Goal: Find specific page/section: Find specific page/section

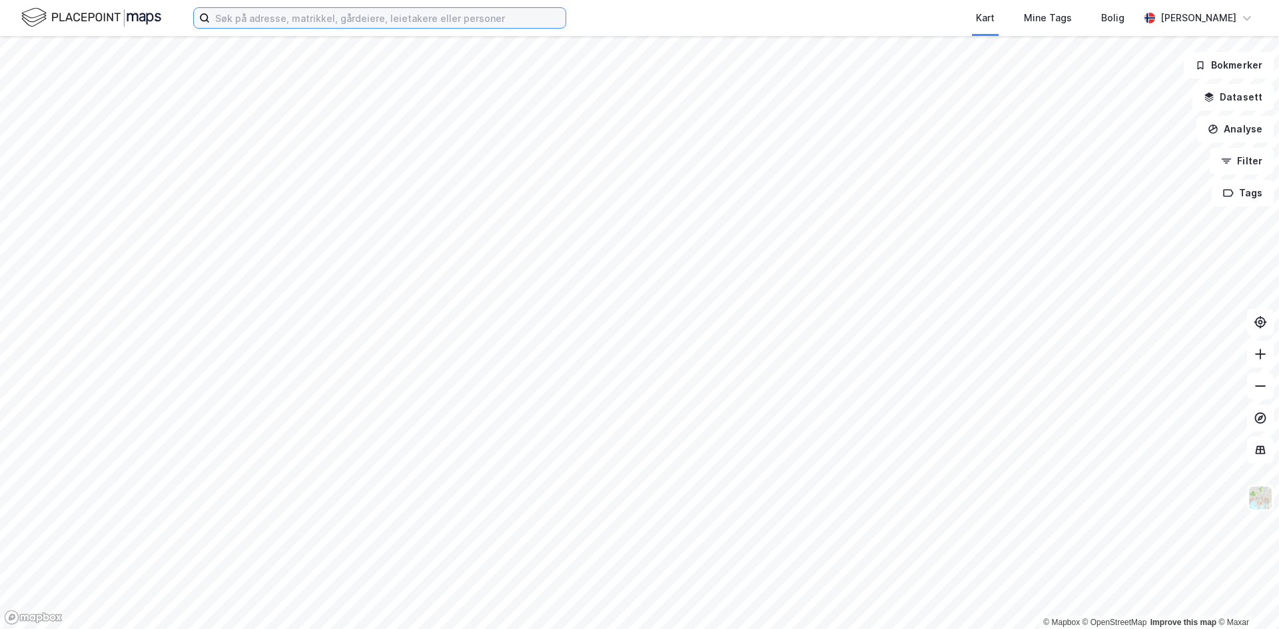
click at [264, 15] on input at bounding box center [388, 18] width 356 height 20
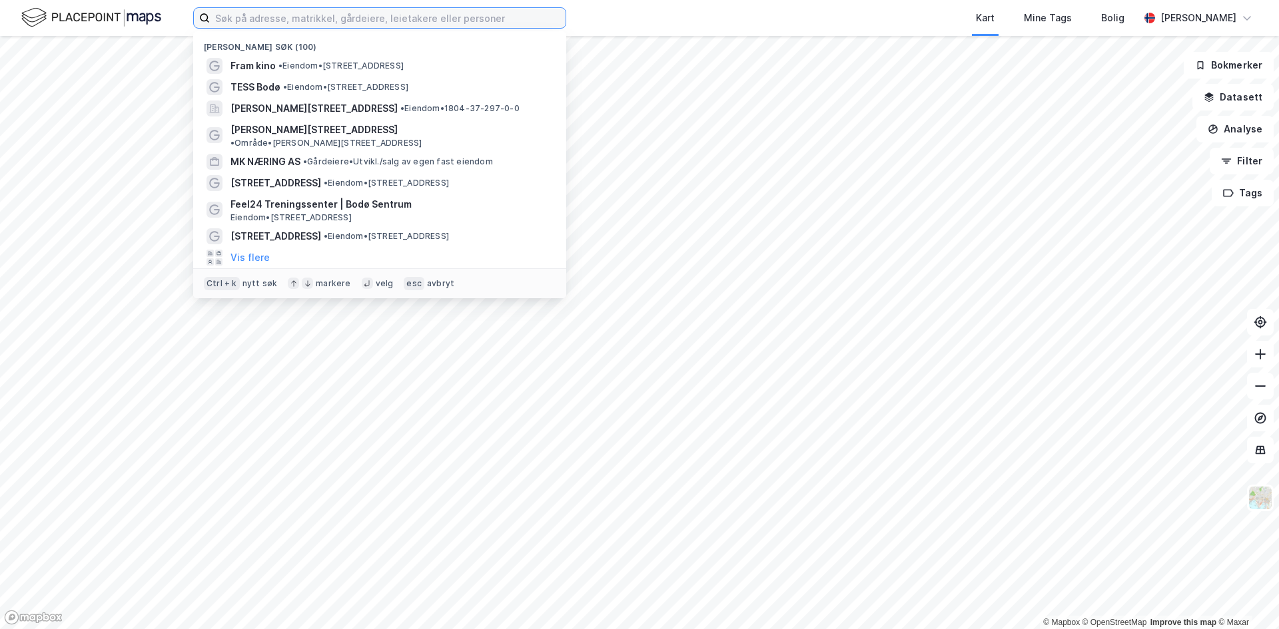
paste input "MK Næring AS"
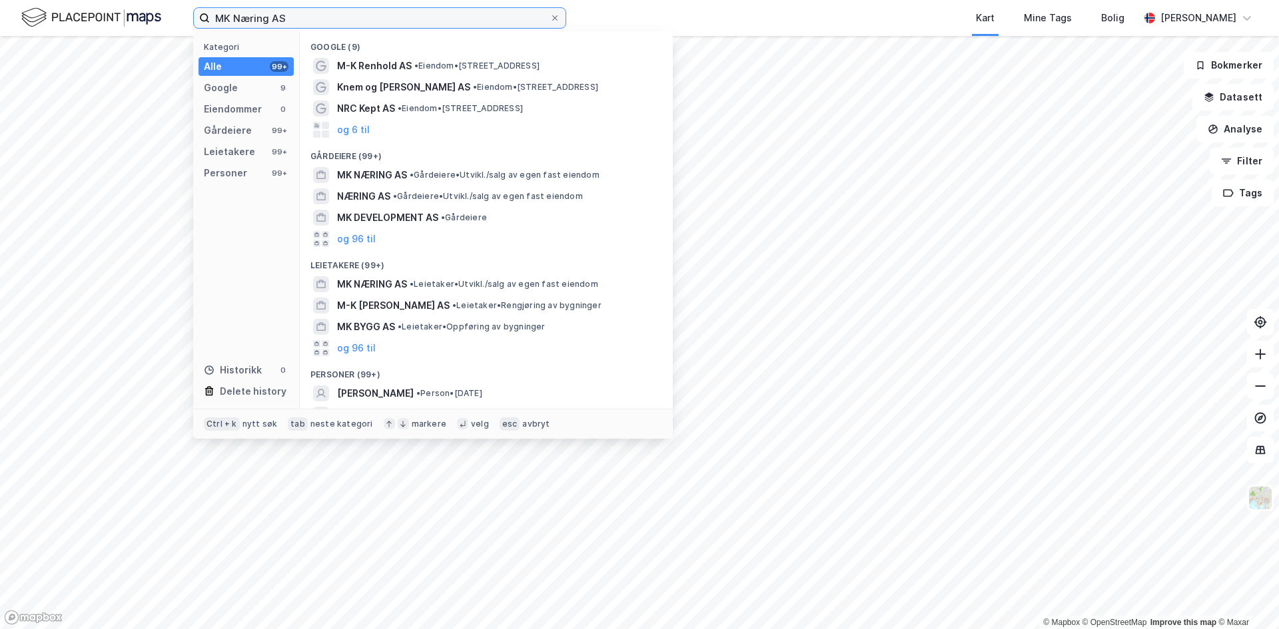
type input "MK Næring AS"
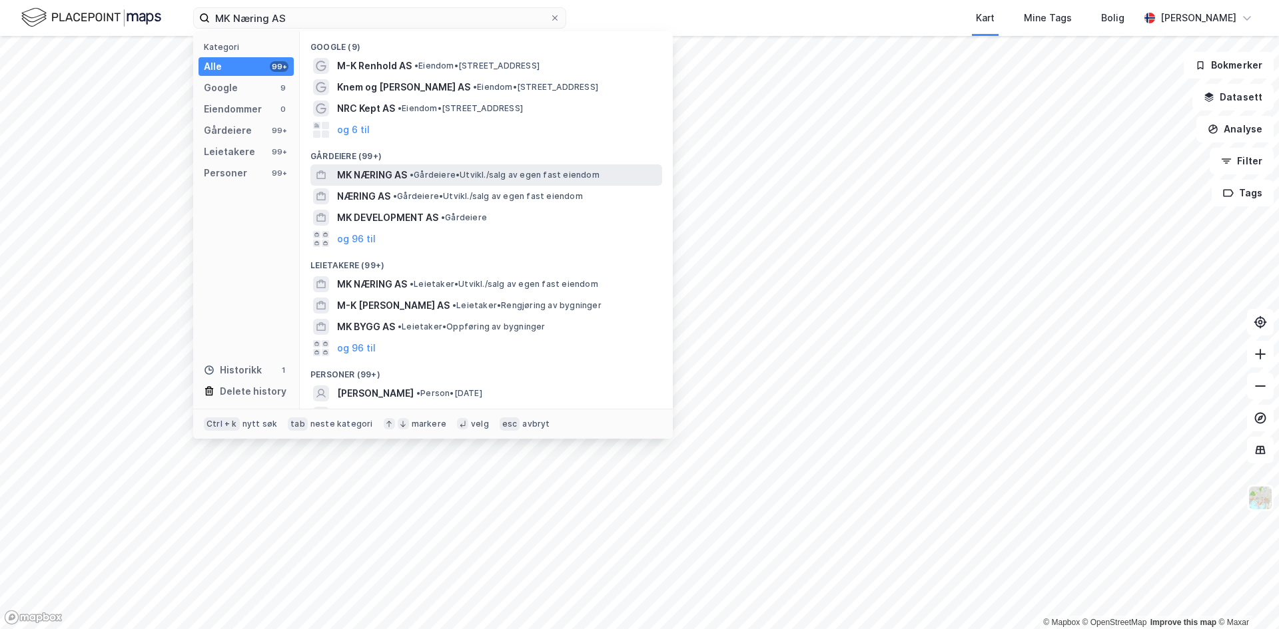
click at [367, 173] on span "MK NÆRING AS" at bounding box center [372, 175] width 70 height 16
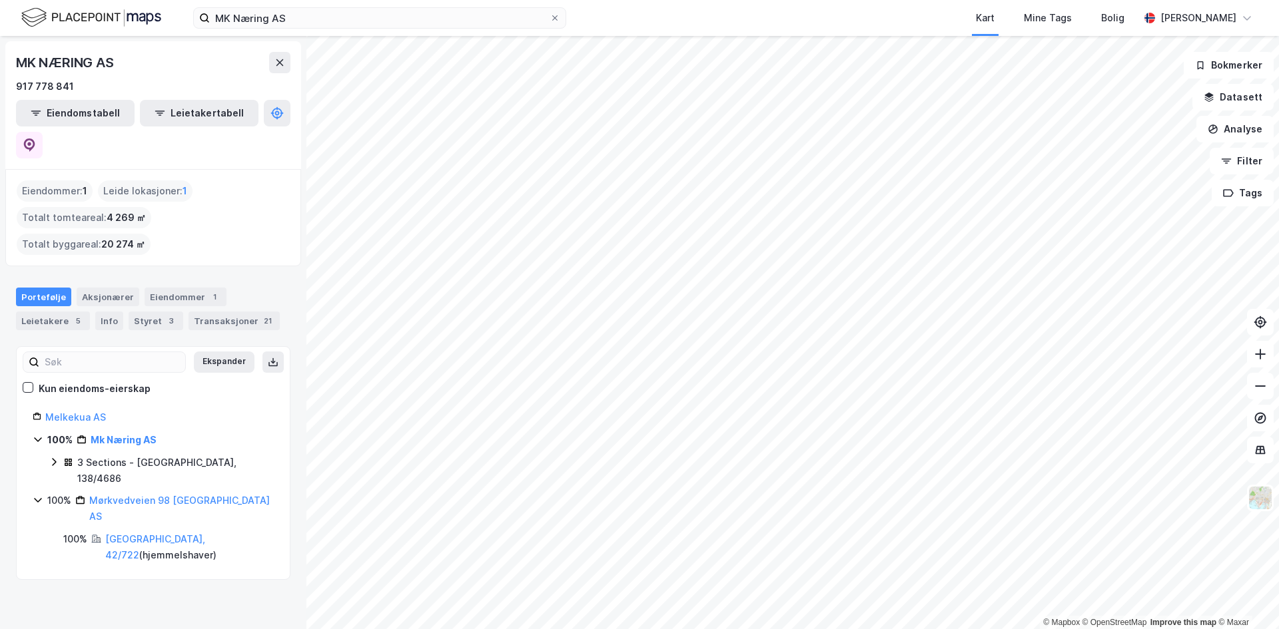
click at [52, 457] on icon at bounding box center [54, 462] width 11 height 11
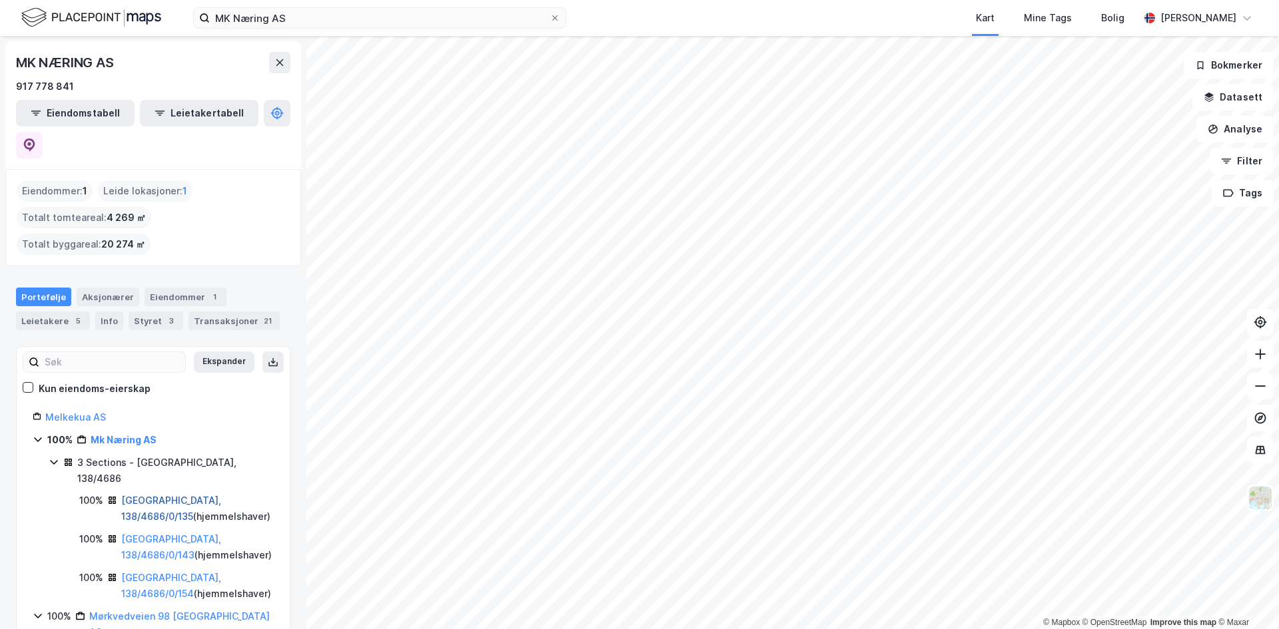
click at [155, 495] on link "[GEOGRAPHIC_DATA], 138/4686/0/135" at bounding box center [171, 508] width 100 height 27
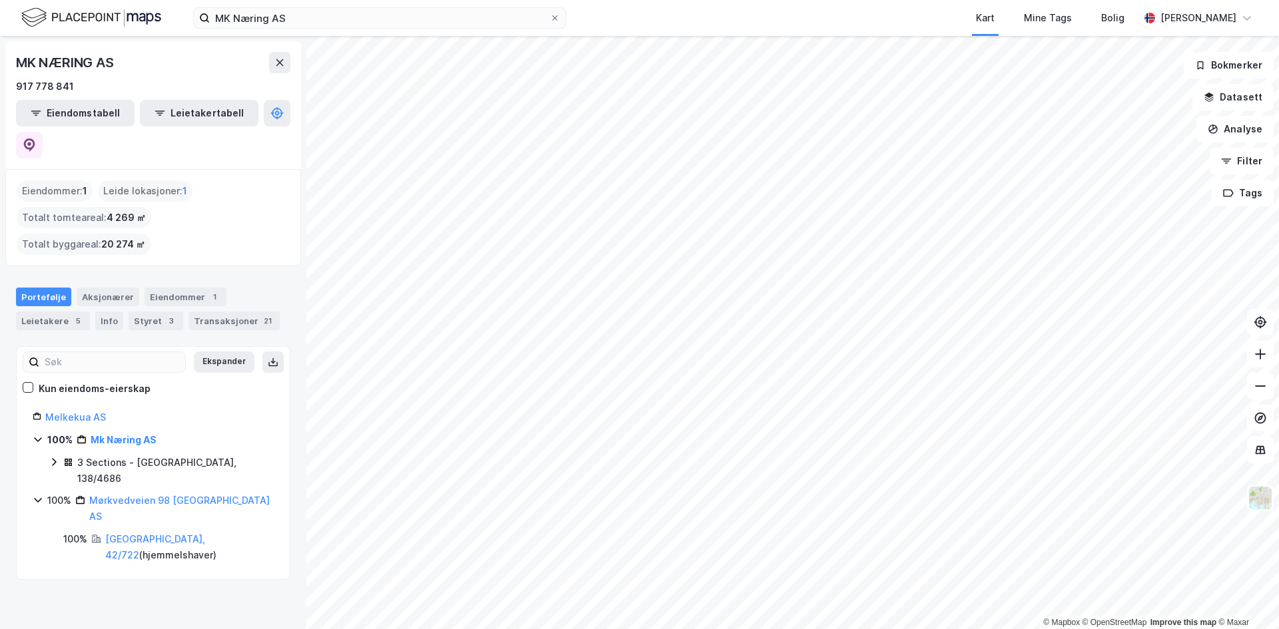
click at [124, 455] on div "3 Sections - [GEOGRAPHIC_DATA], 138/4686" at bounding box center [175, 471] width 197 height 32
